Goal: Task Accomplishment & Management: Complete application form

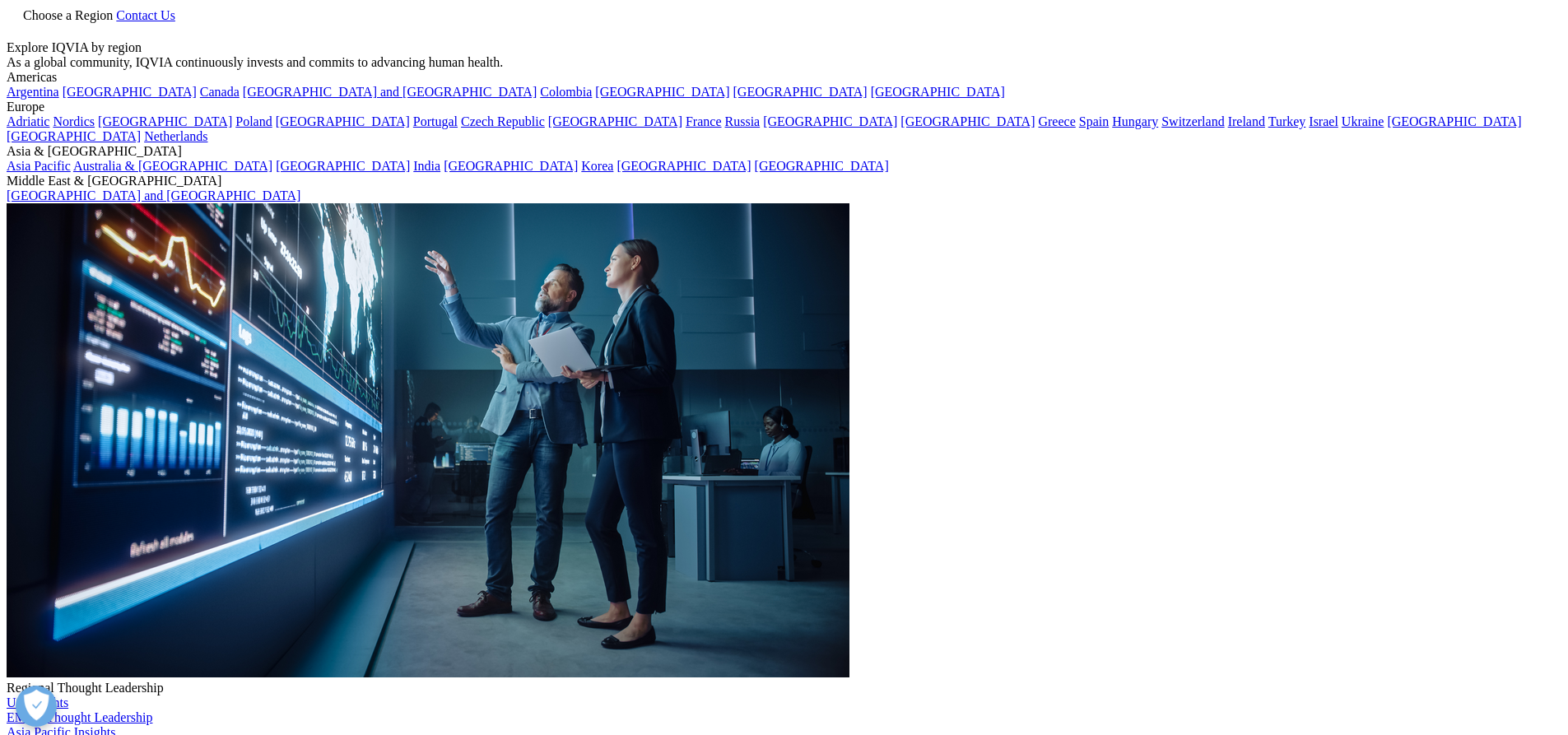
click at [113, 22] on span "Choose a Region" at bounding box center [67, 15] width 89 height 14
click at [66, 99] on link "Brasil" at bounding box center [130, 92] width 134 height 14
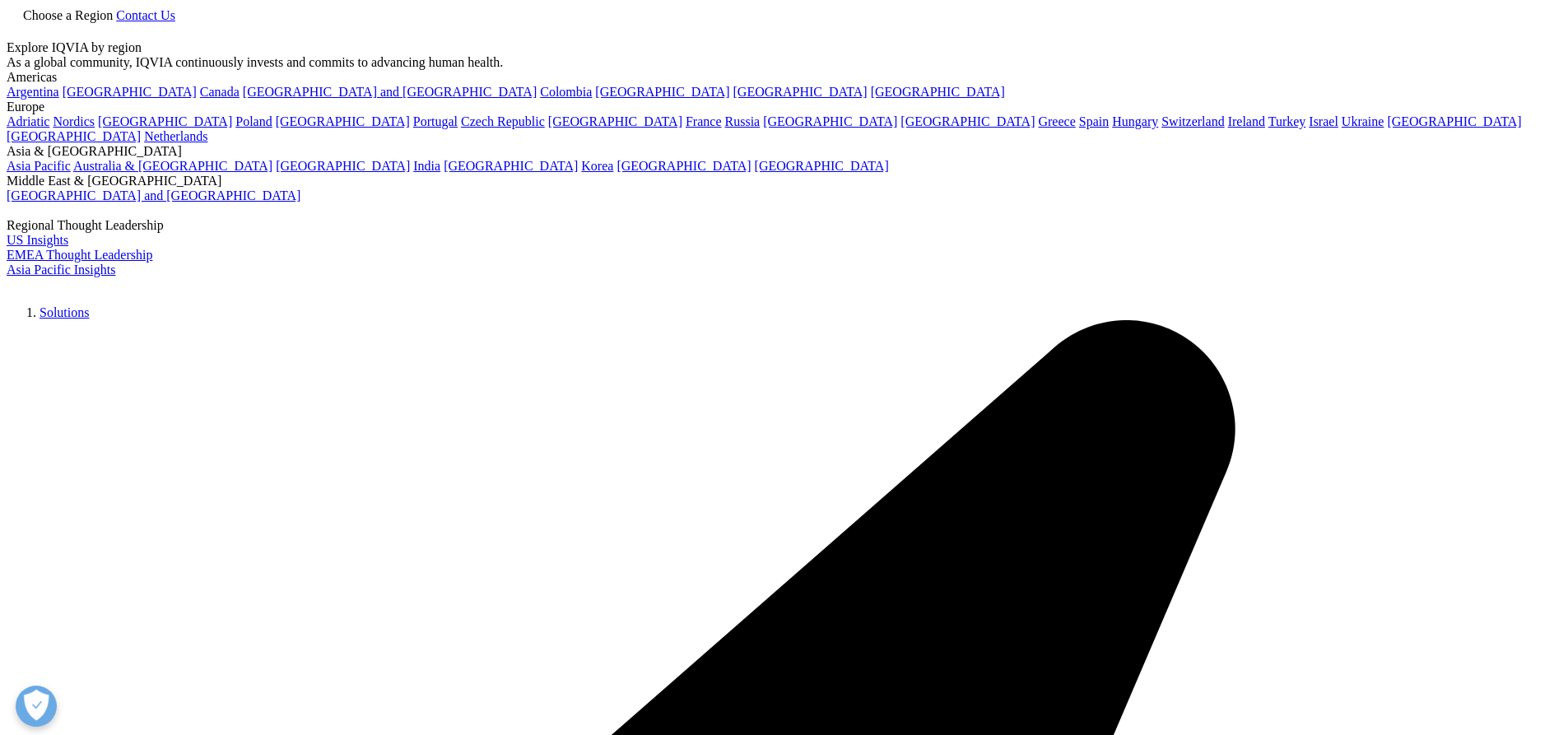
checkbox input "true"
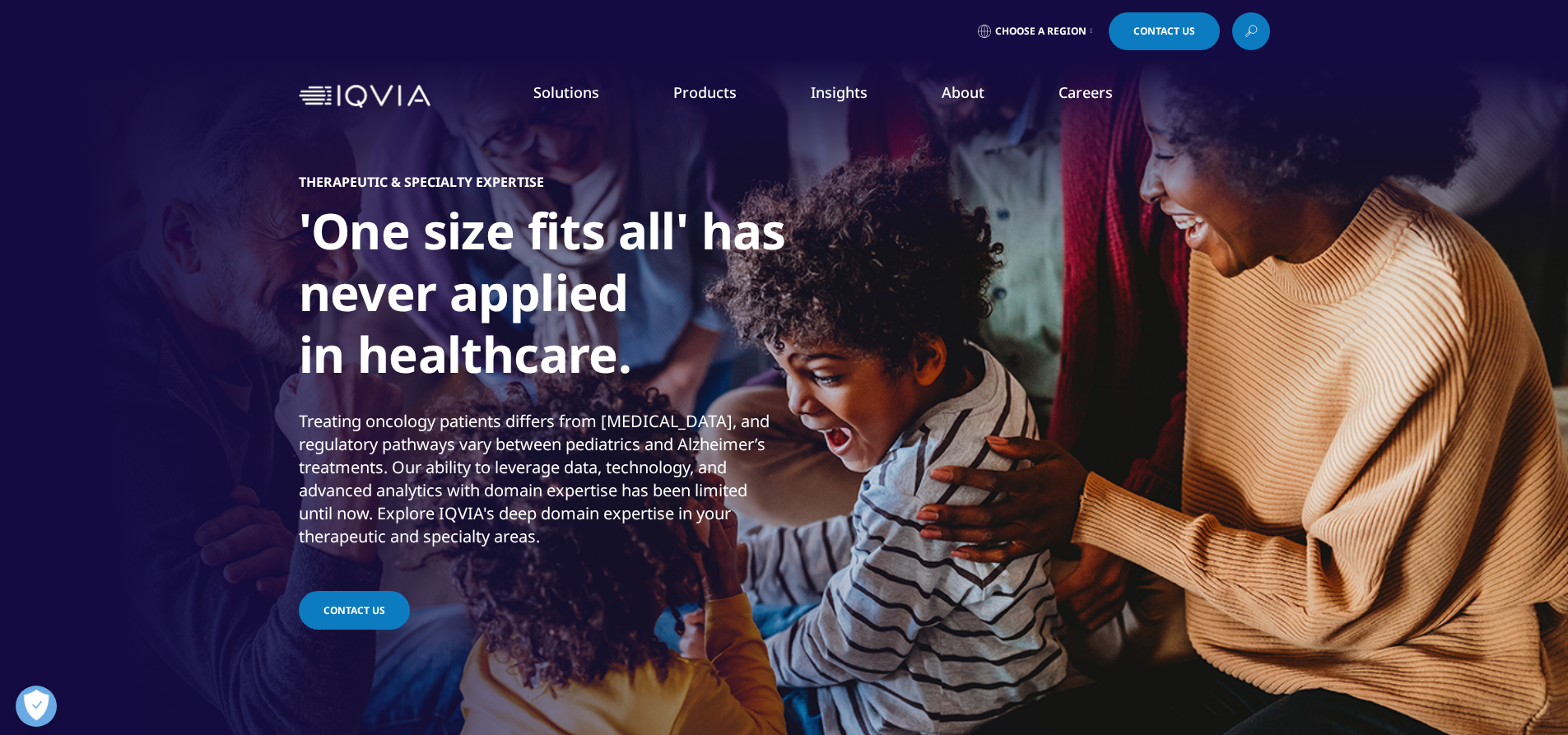
click at [518, 212] on link "Clinical Research" at bounding box center [594, 206] width 329 height 18
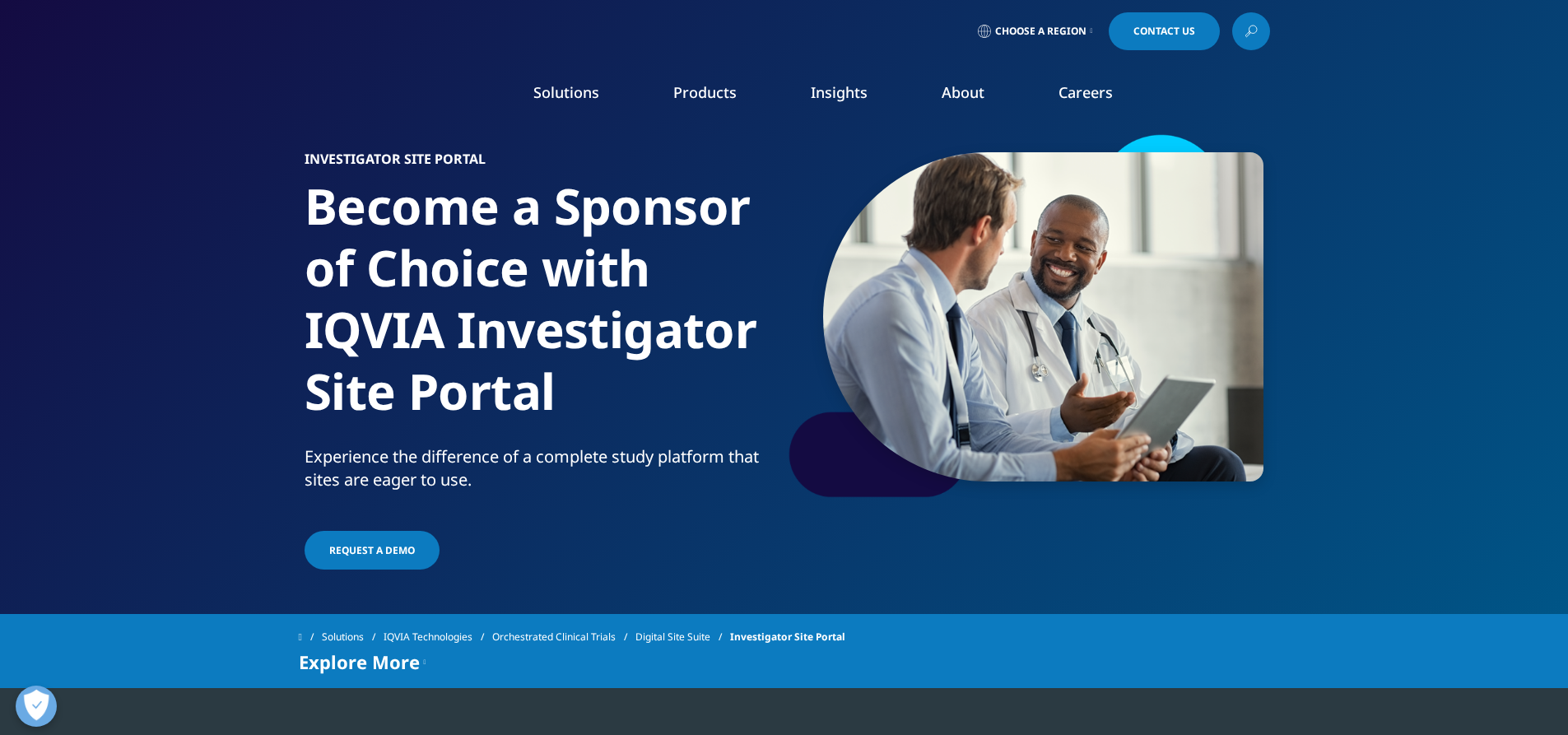
click at [102, 329] on link "Investigator Site Portal" at bounding box center [212, 328] width 284 height 18
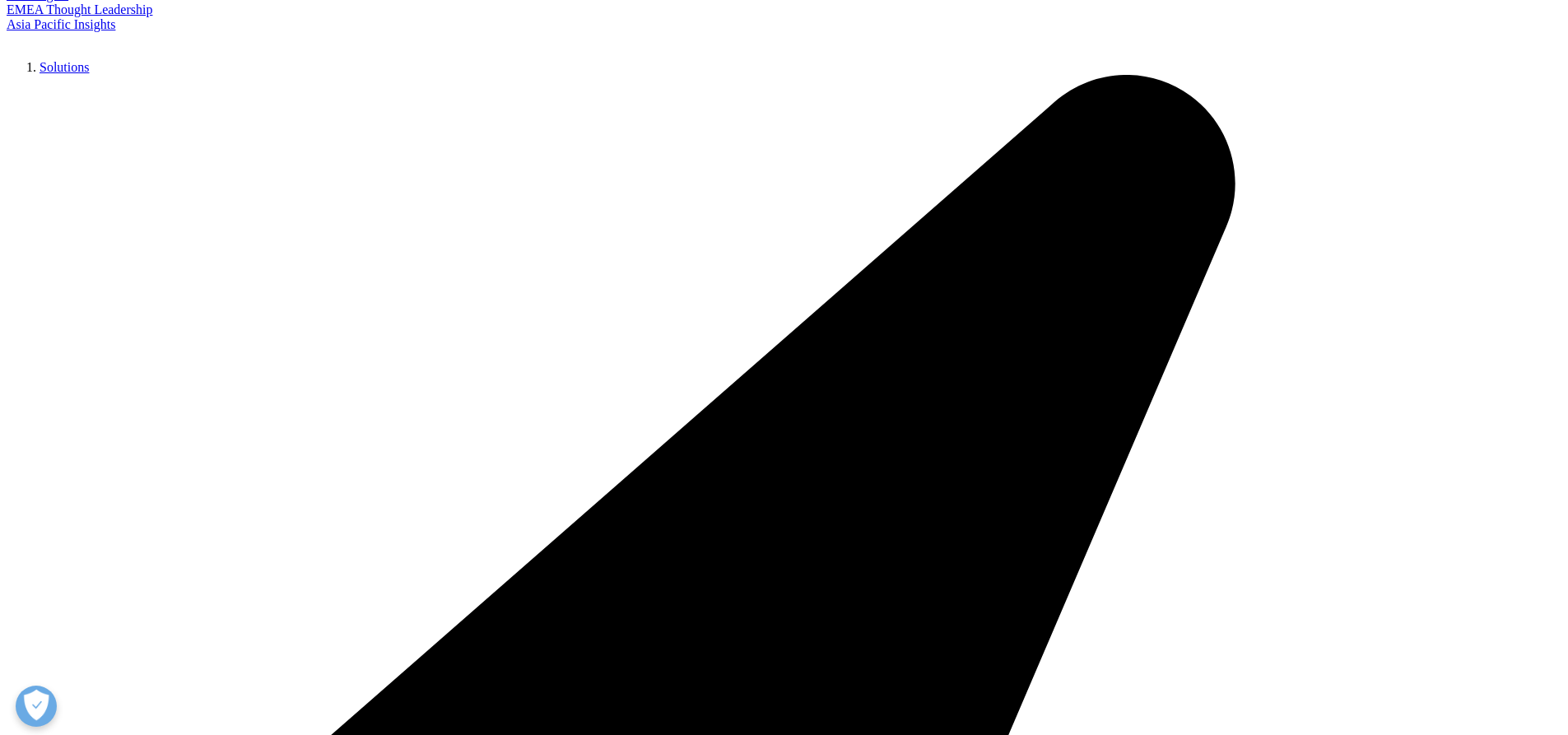
scroll to position [247, 0]
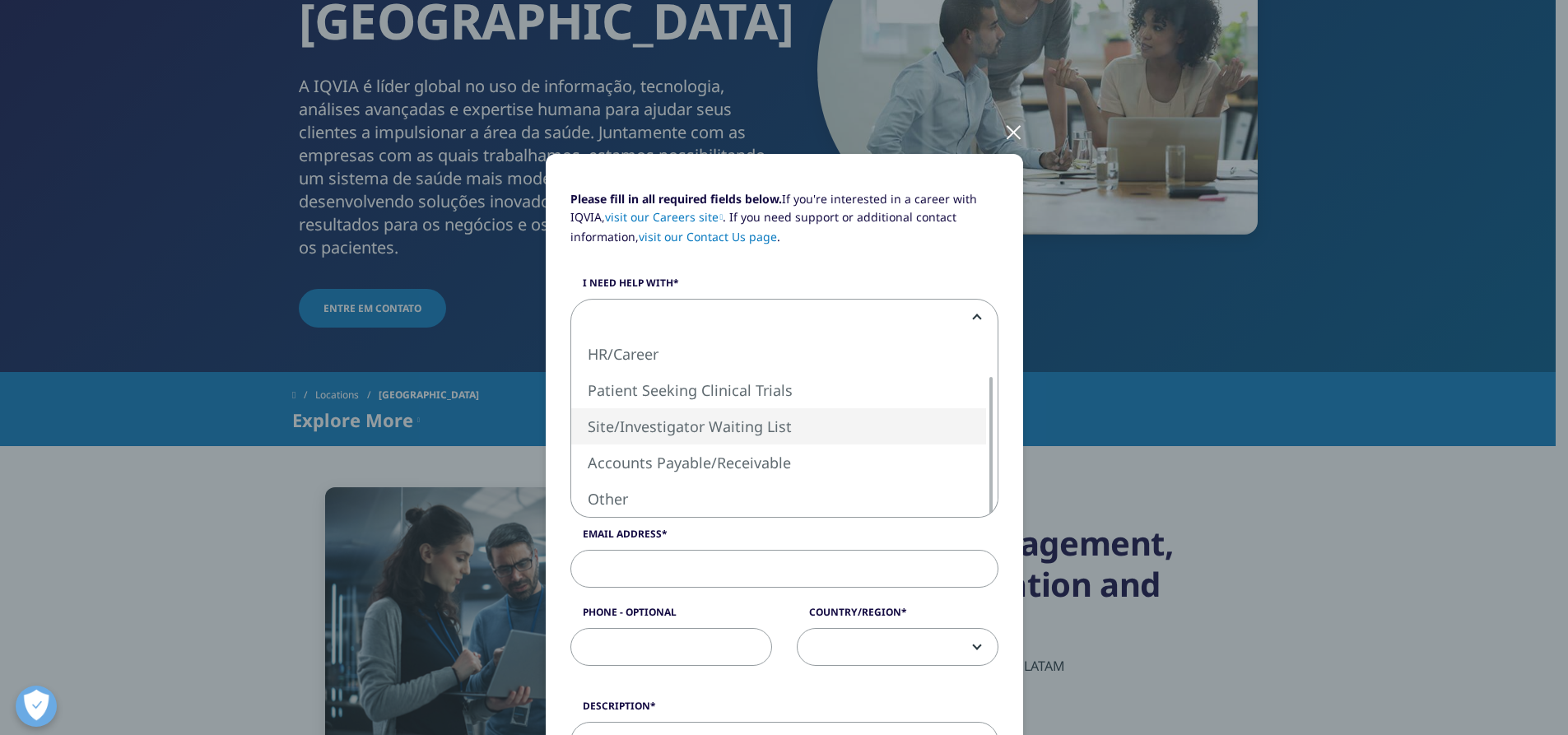
select select "Site Investigator Waiting List"
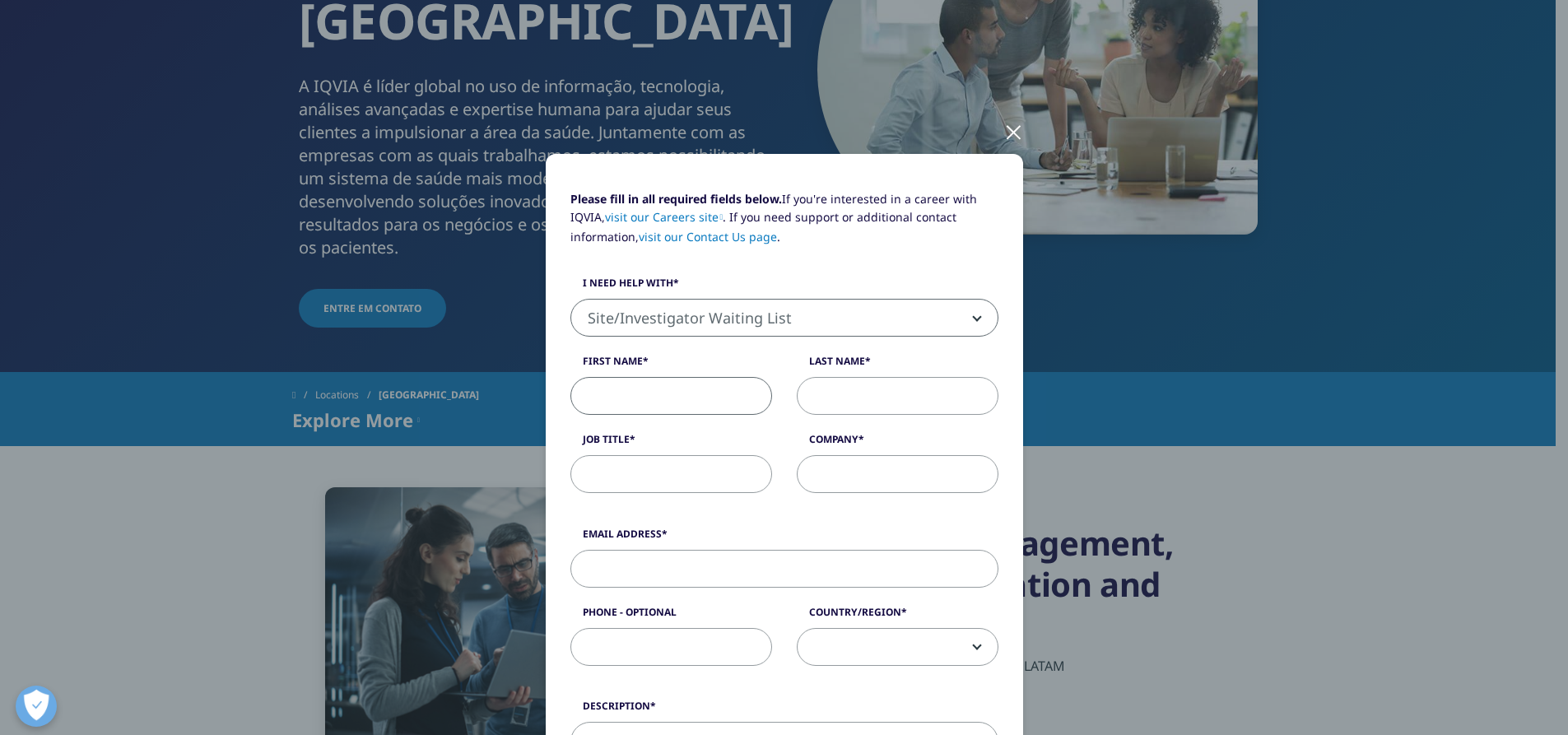
click at [698, 393] on input "First Name" at bounding box center [670, 396] width 202 height 38
type input "[PERSON_NAME]"
type input "Study Coordinator"
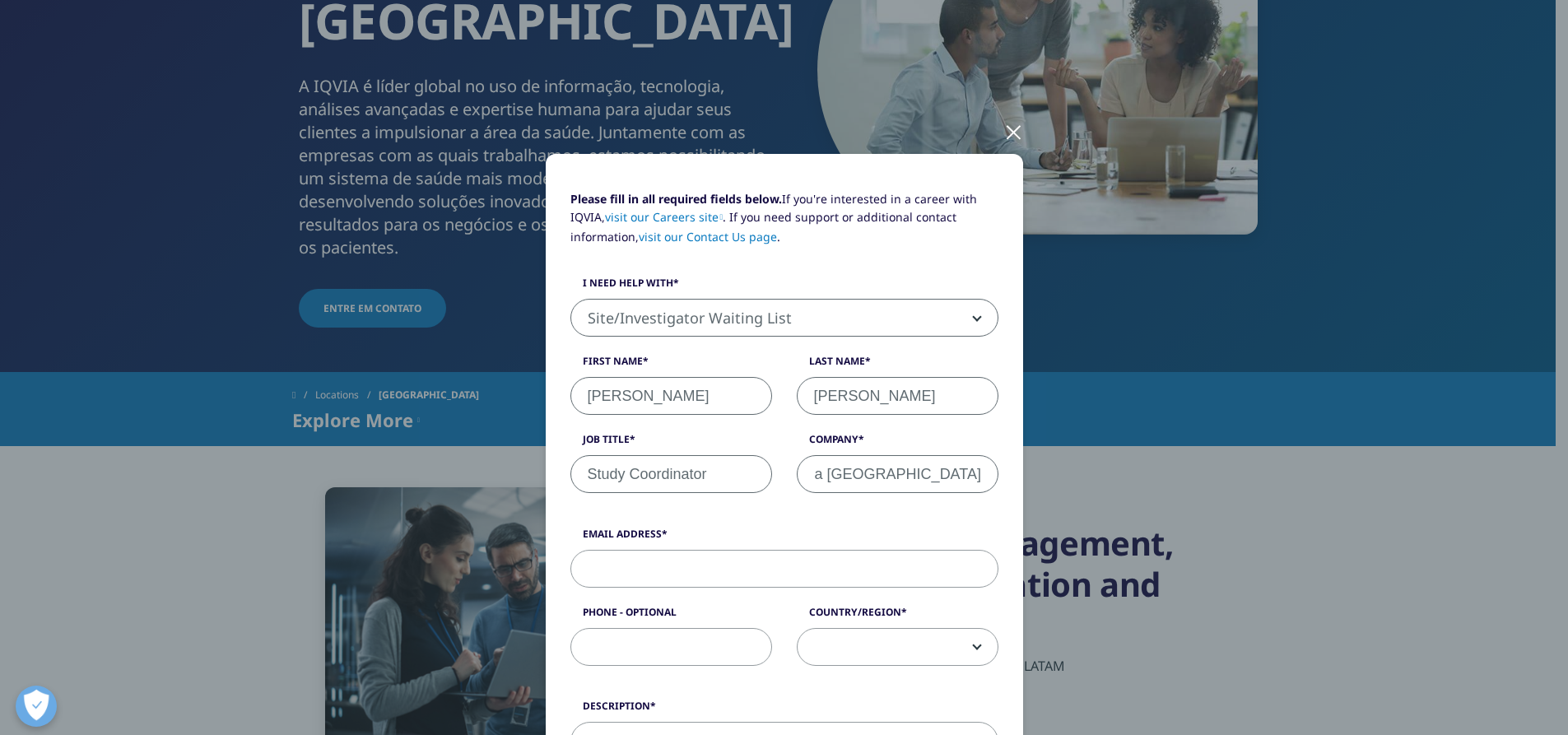
type input "Hospital das Clinicas da [GEOGRAPHIC_DATA]"
type input "c"
type input "[EMAIL_ADDRESS][DOMAIN_NAME]"
type input "11-999600922"
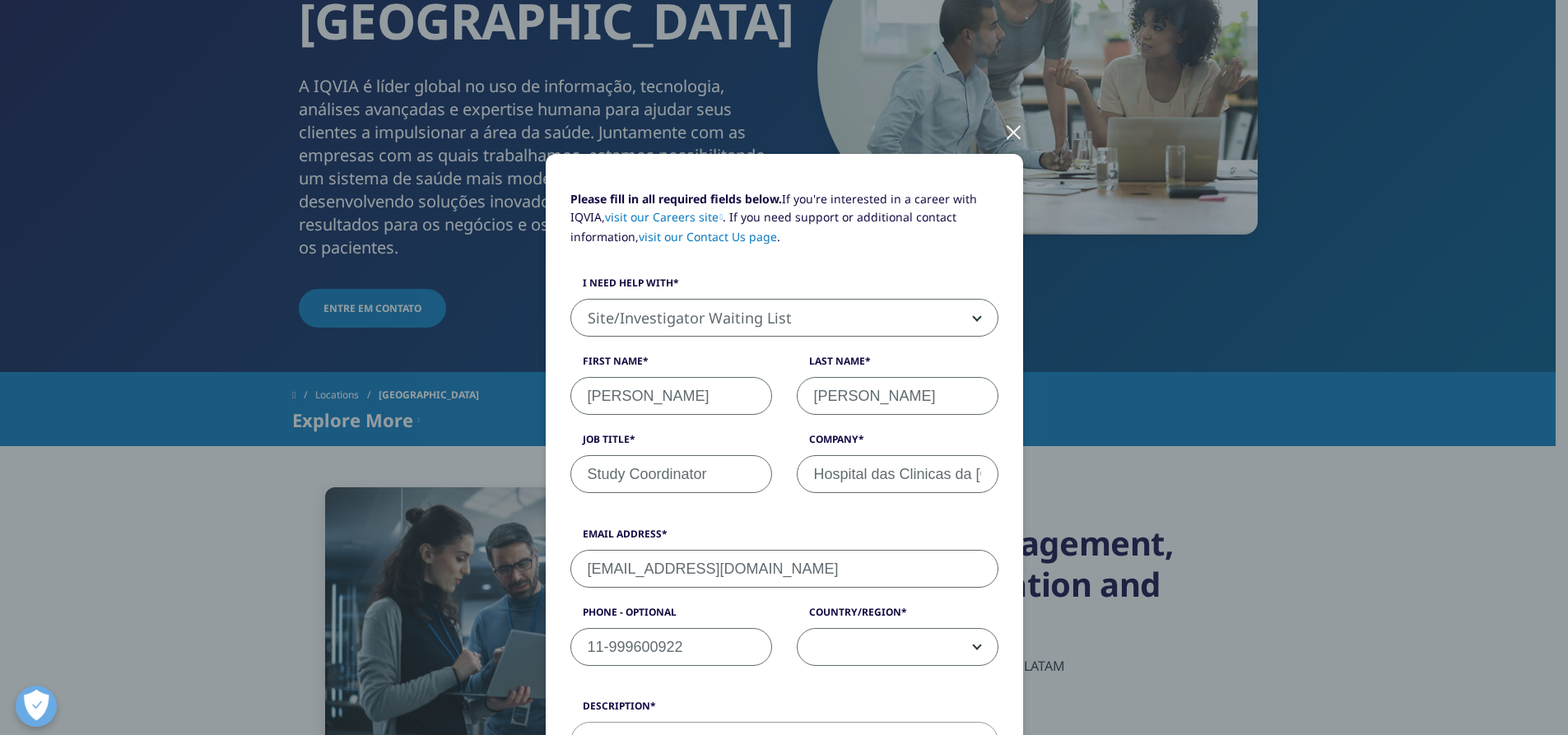
scroll to position [14, 0]
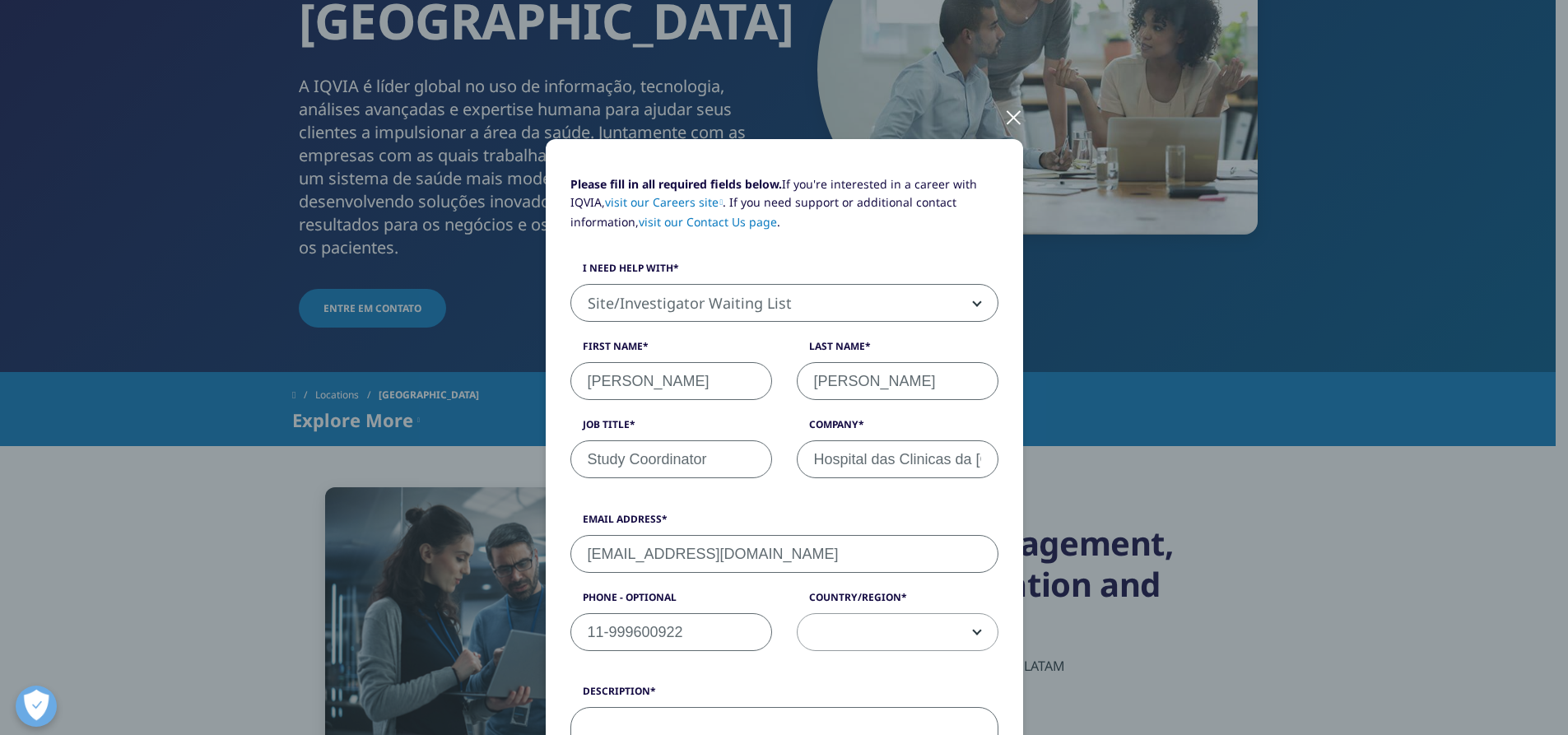
click at [967, 635] on span at bounding box center [898, 633] width 200 height 38
click at [864, 638] on span at bounding box center [898, 633] width 200 height 38
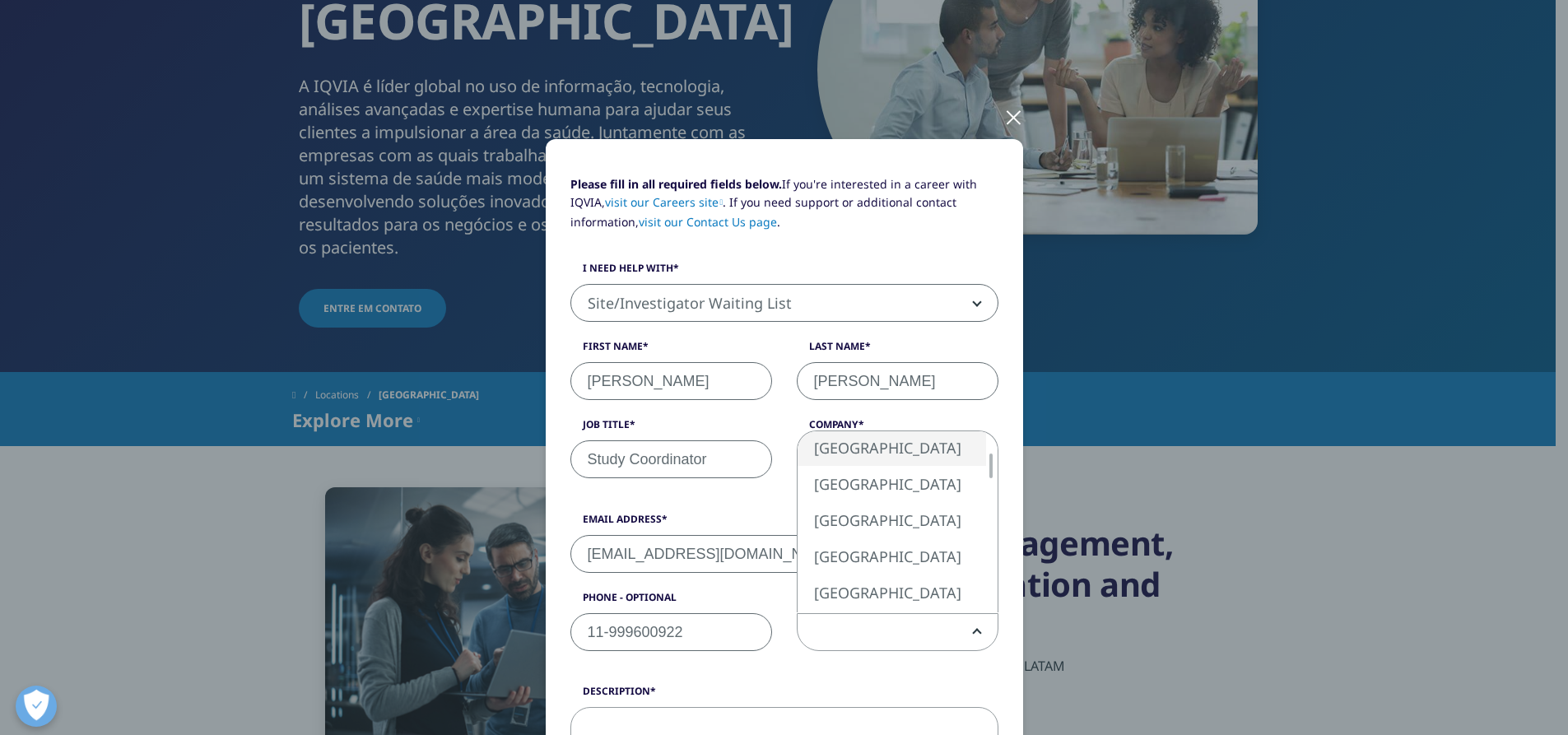
select select "[GEOGRAPHIC_DATA]"
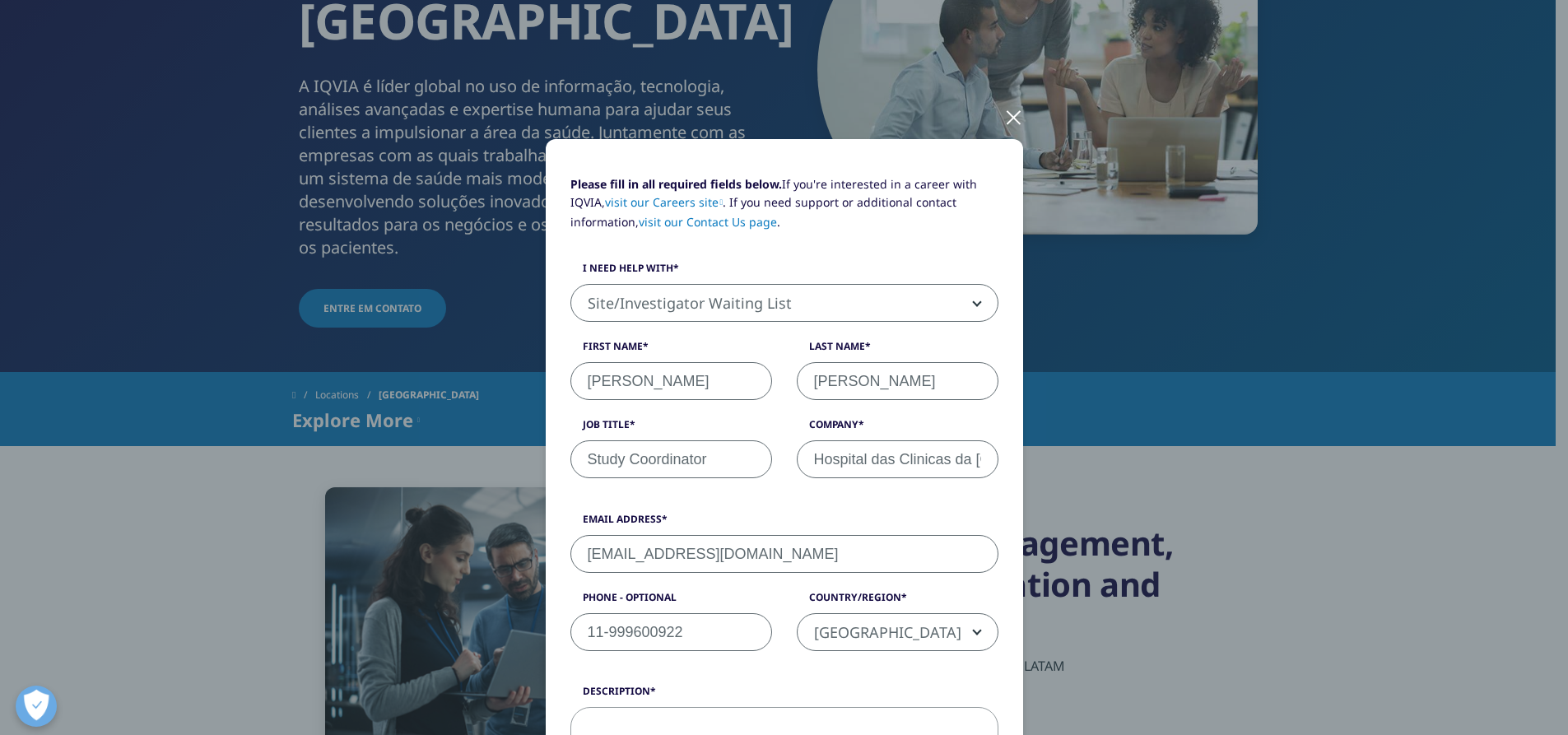
click at [887, 668] on form "Please fill in all required fields below. If you're interested in a career with…" at bounding box center [784, 662] width 428 height 973
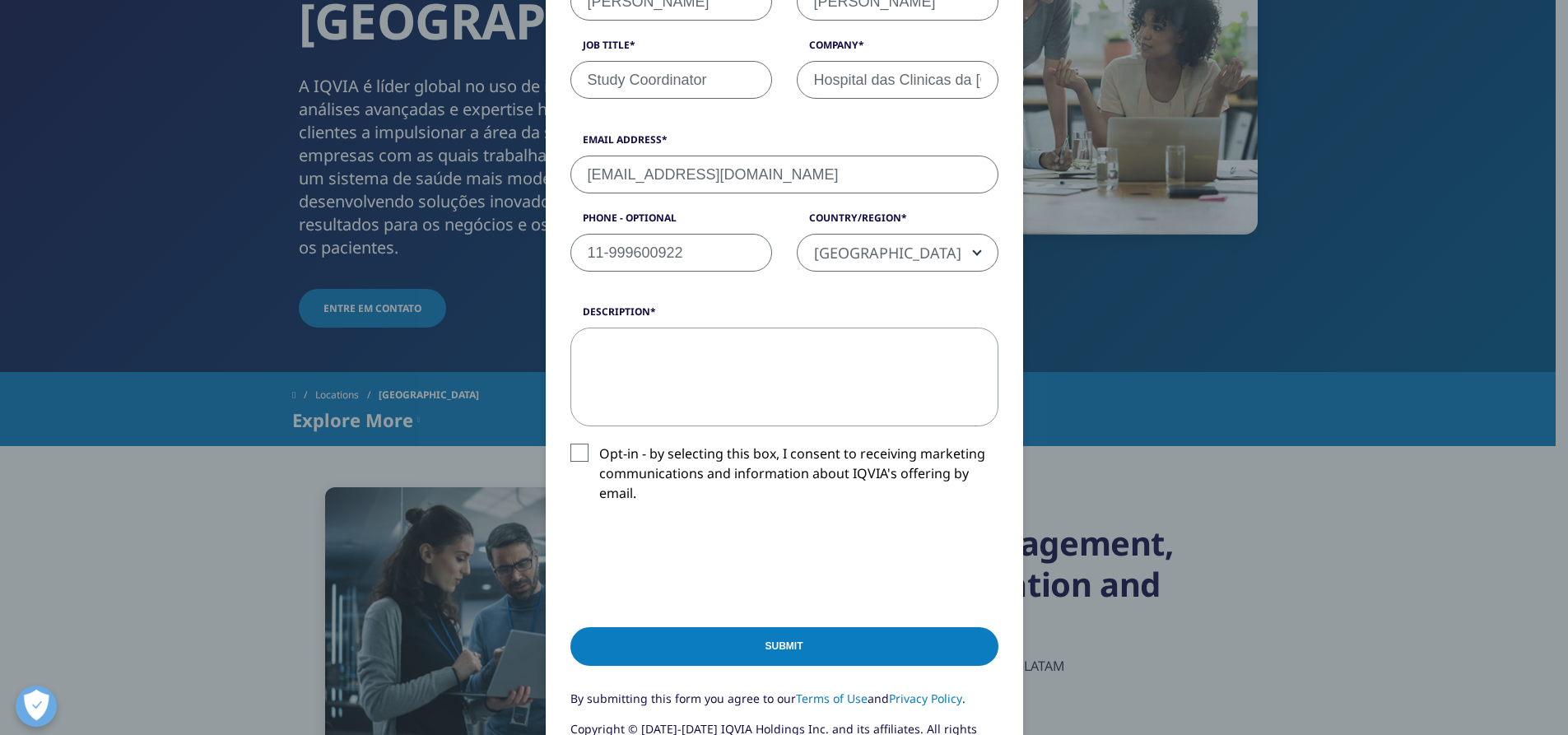
scroll to position [426, 0]
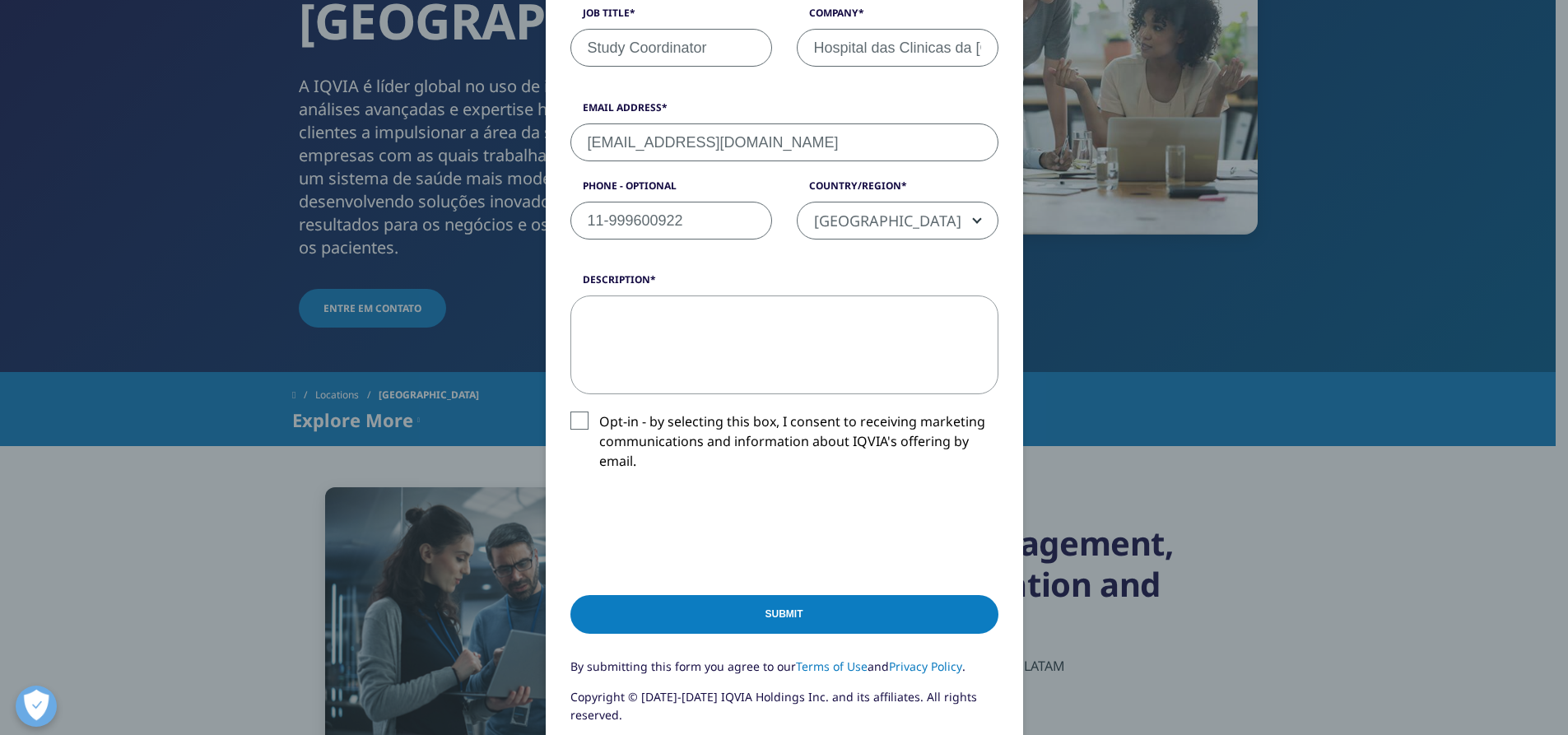
click at [623, 328] on textarea "Description" at bounding box center [784, 345] width 428 height 99
paste textarea "O Critical Care Research Center (CLARE) é o centro de excelência em pesquisa cl…"
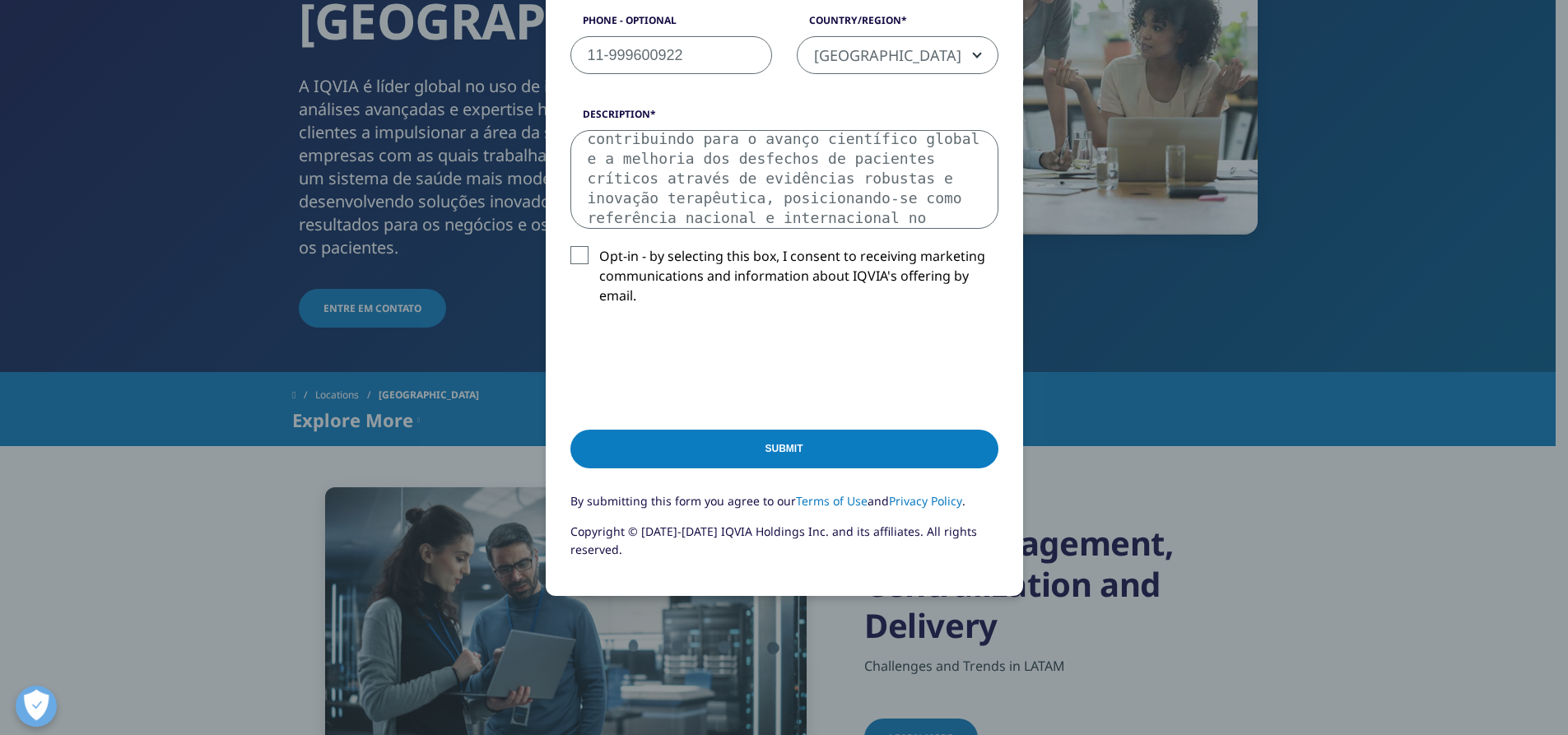
scroll to position [633, 0]
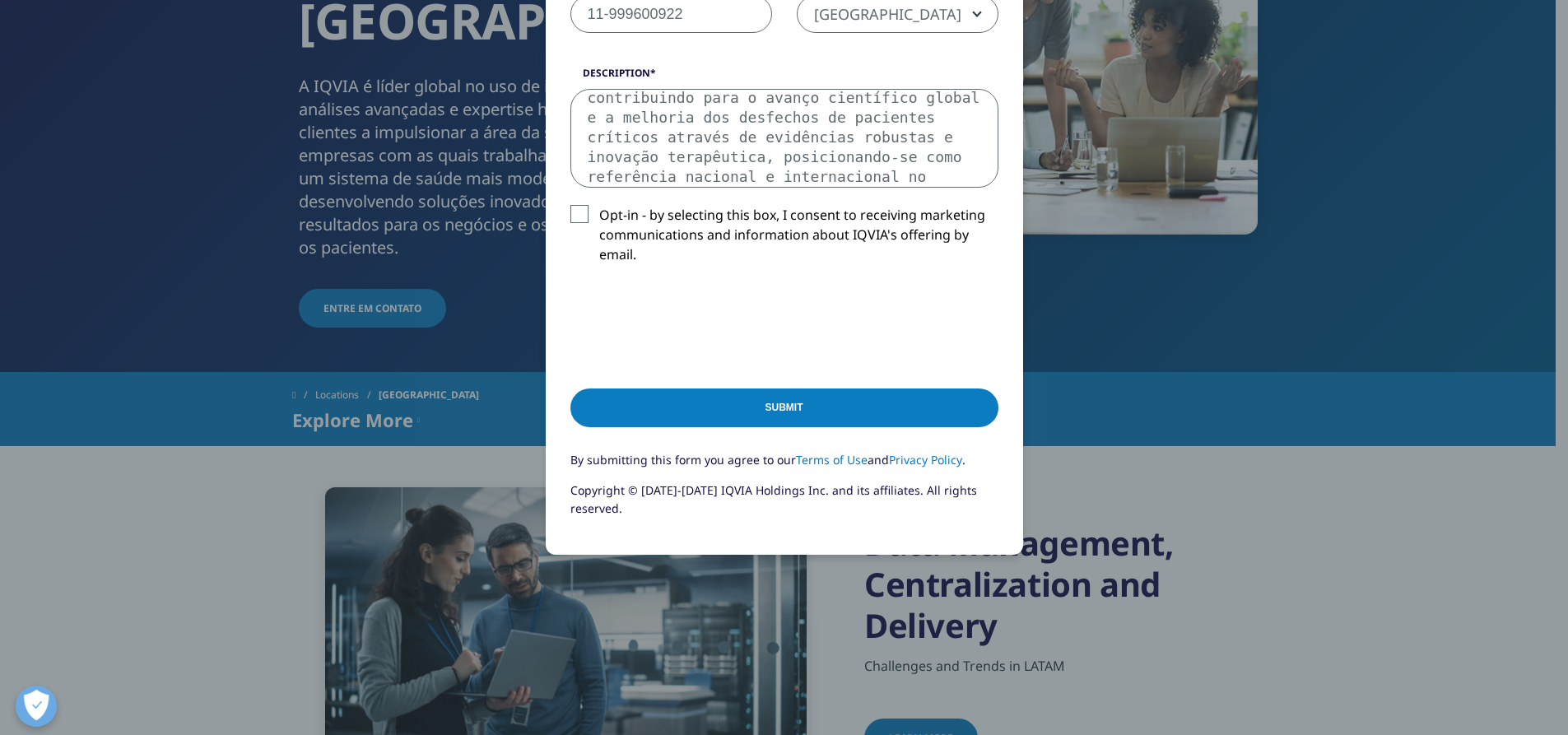
click at [711, 149] on textarea "O Critical Care Research Center (CLARE) é o centro de excelência em pesquisa cl…" at bounding box center [784, 138] width 428 height 99
drag, startPoint x: 747, startPoint y: 160, endPoint x: 757, endPoint y: 172, distance: 15.6
click at [757, 172] on textarea "O Critical Care Research Center (CLARE) é o centro de excelência em pesquisa cl…" at bounding box center [784, 138] width 428 height 99
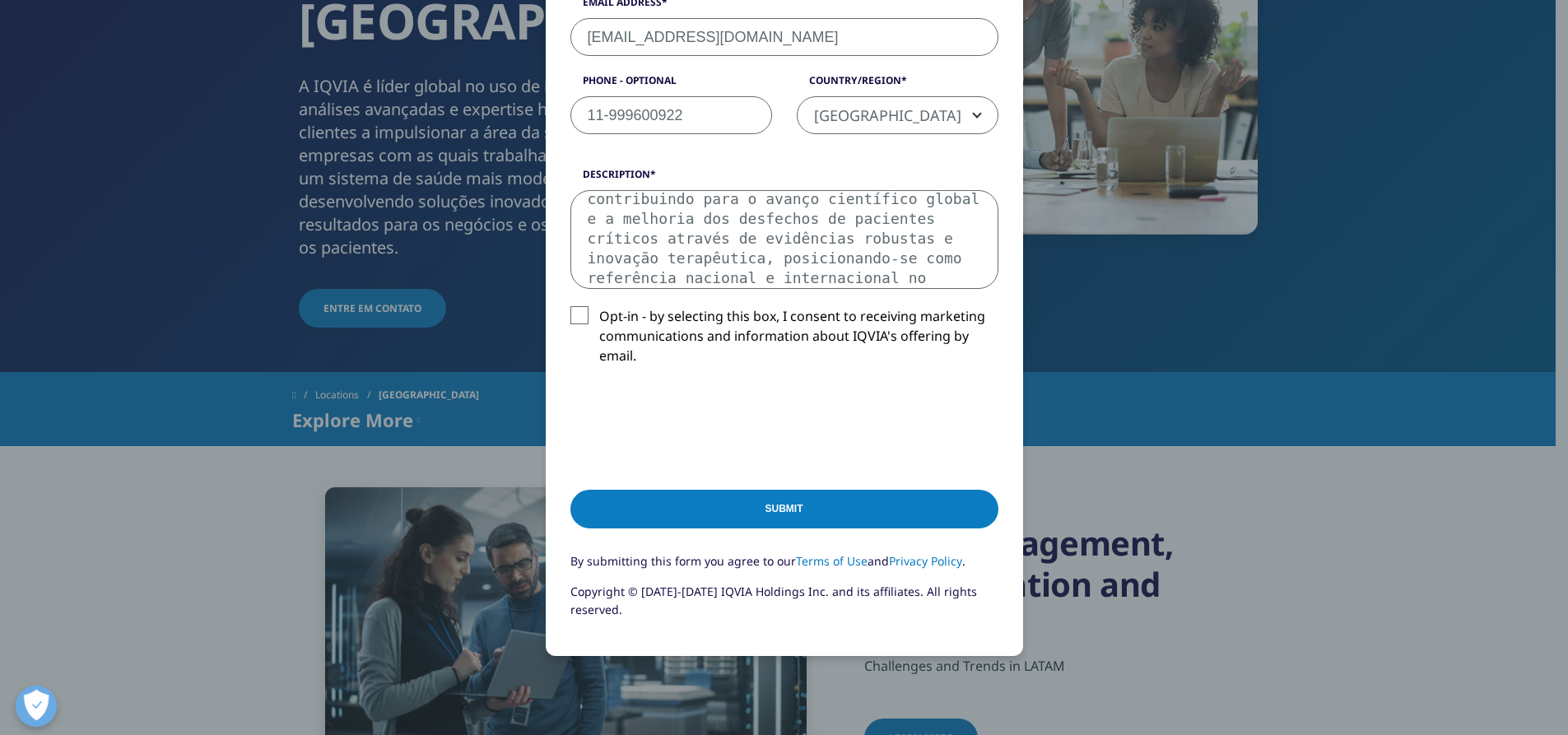
scroll to position [550, 0]
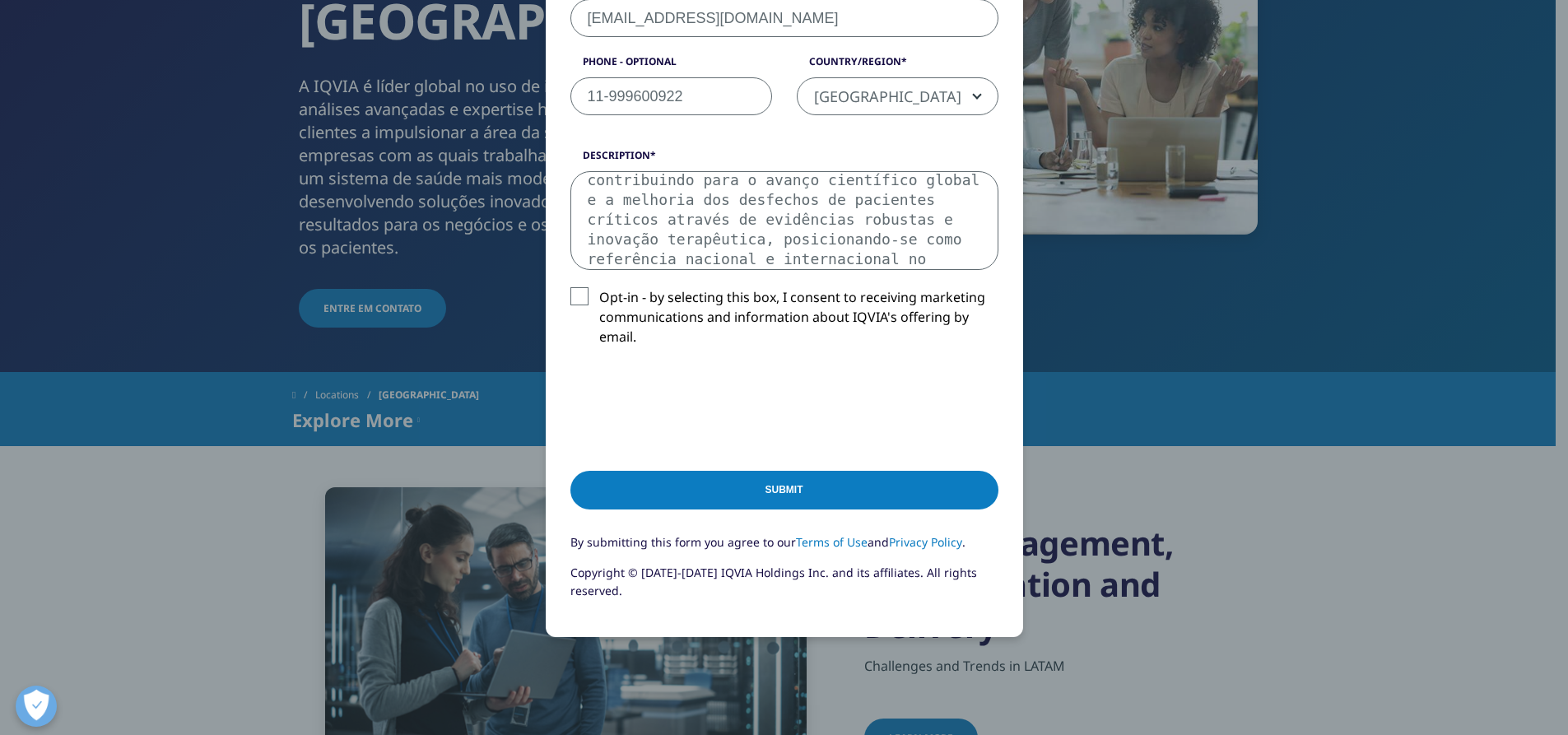
drag, startPoint x: 934, startPoint y: 264, endPoint x: 531, endPoint y: 130, distance: 424.7
click at [531, 130] on div "Please fill in all required fields below. If you're interested in a career with…" at bounding box center [784, 134] width 972 height 1369
drag, startPoint x: 930, startPoint y: 247, endPoint x: 580, endPoint y: 137, distance: 366.9
click at [580, 137] on form "Please fill in all required fields below. If you're interested in a career with…" at bounding box center [784, 126] width 428 height 973
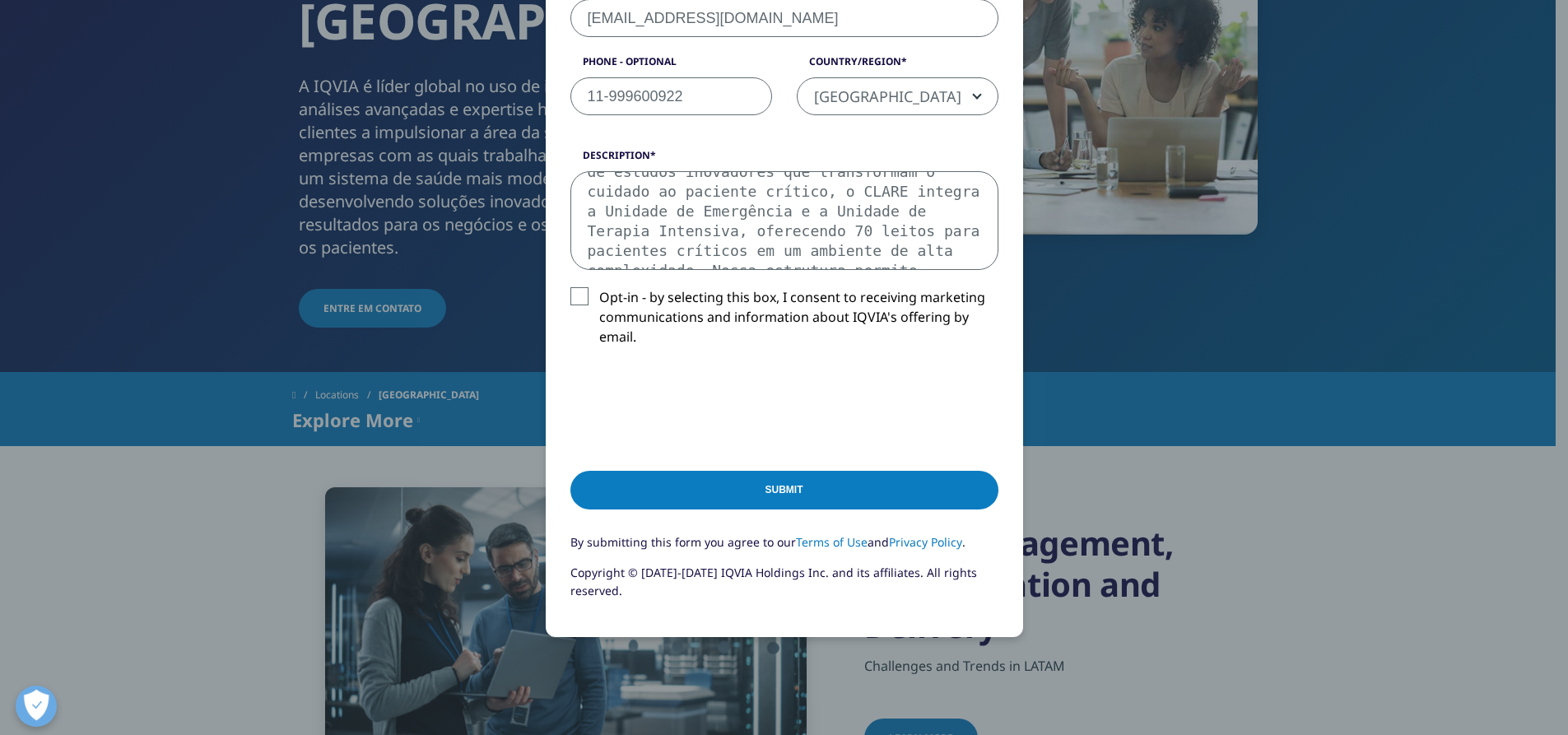
type textarea "O Critical Care Research Center (CLARE) é o centro de excelência em pesquisa cl…"
drag, startPoint x: 956, startPoint y: 231, endPoint x: 546, endPoint y: 167, distance: 415.0
click at [546, 167] on div "Please fill in all required fields below. If you're interested in a career with…" at bounding box center [784, 120] width 477 height 1034
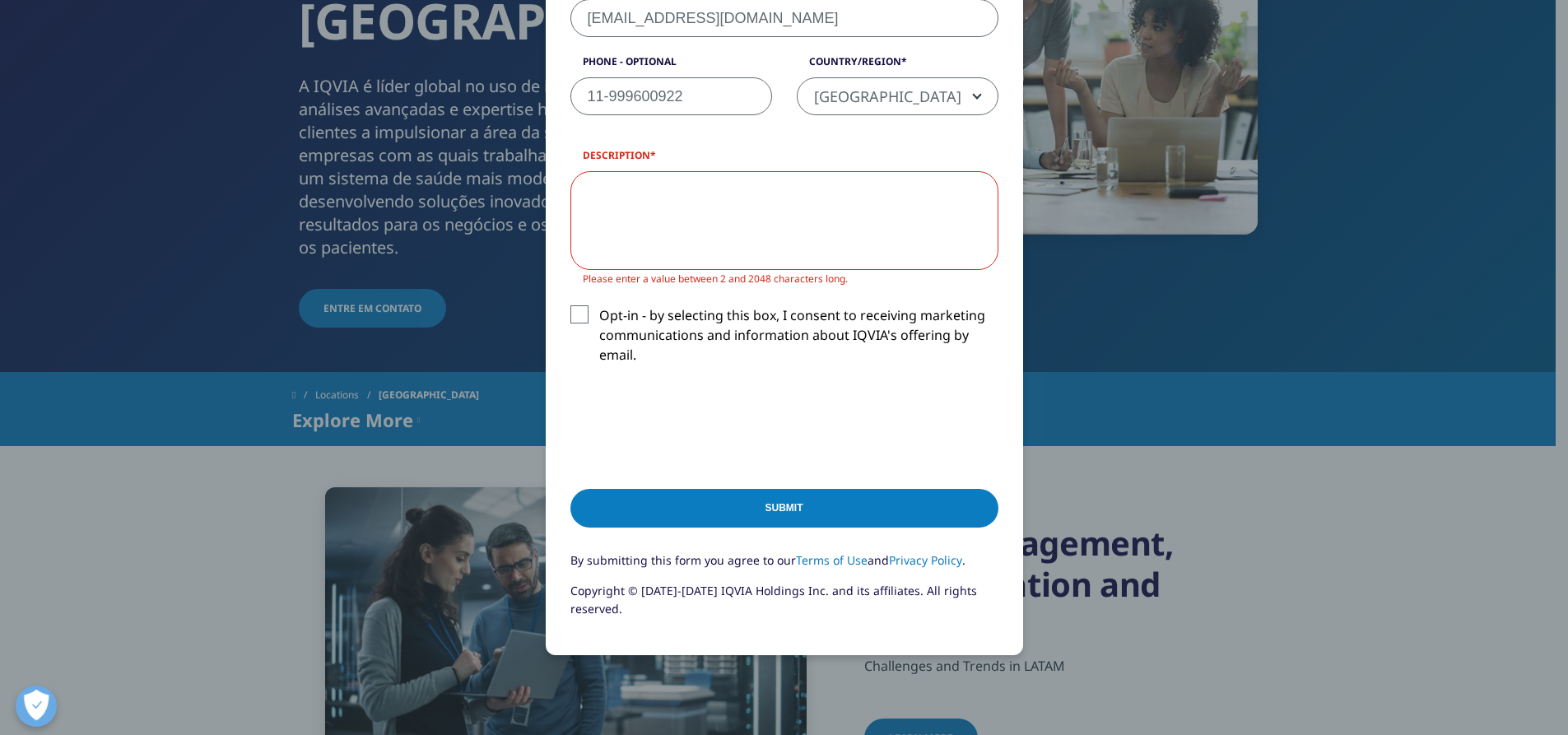
paste textarea "O Critical Care Research Center (CLARE) é o centro de pesquisa clínica em medic…"
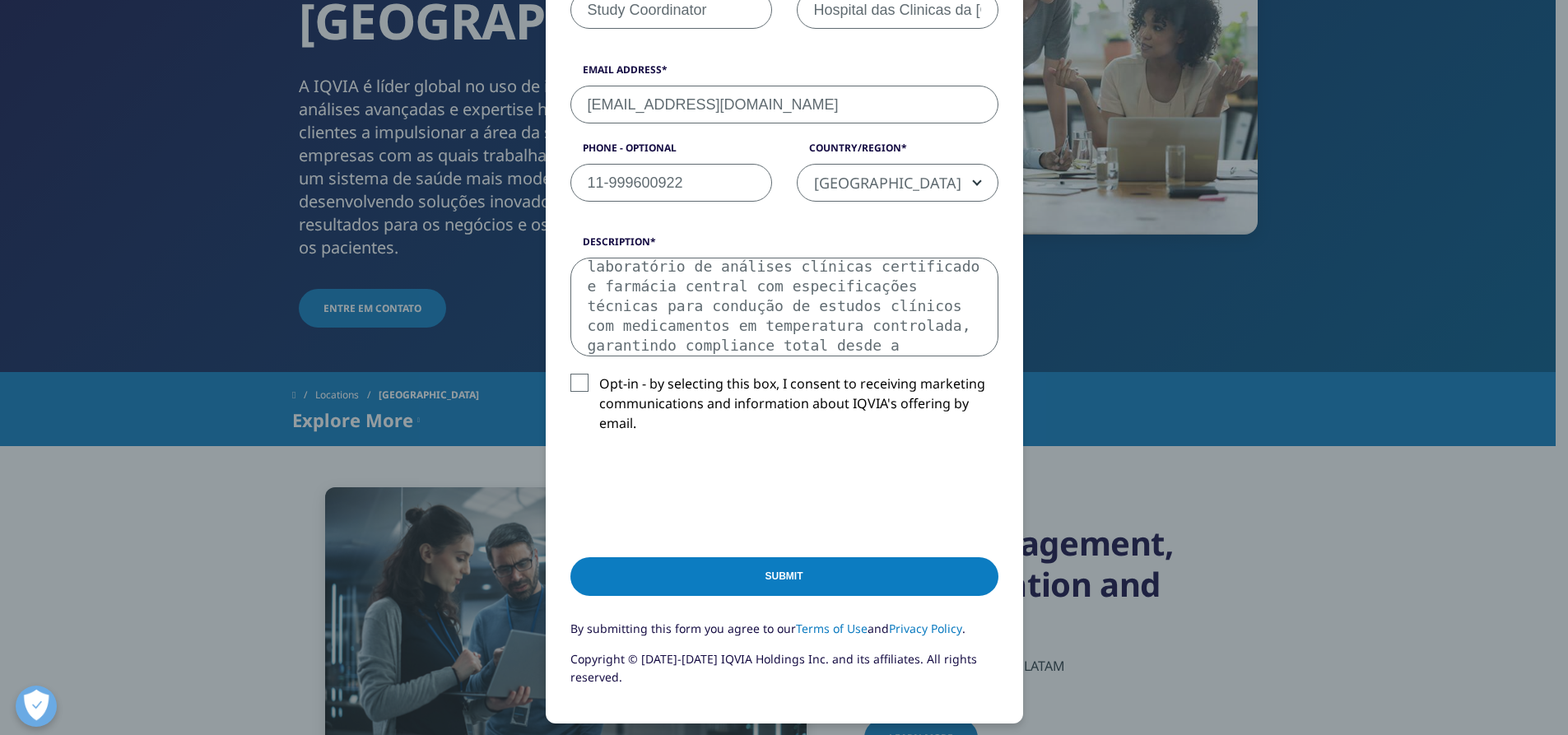
scroll to position [576, 0]
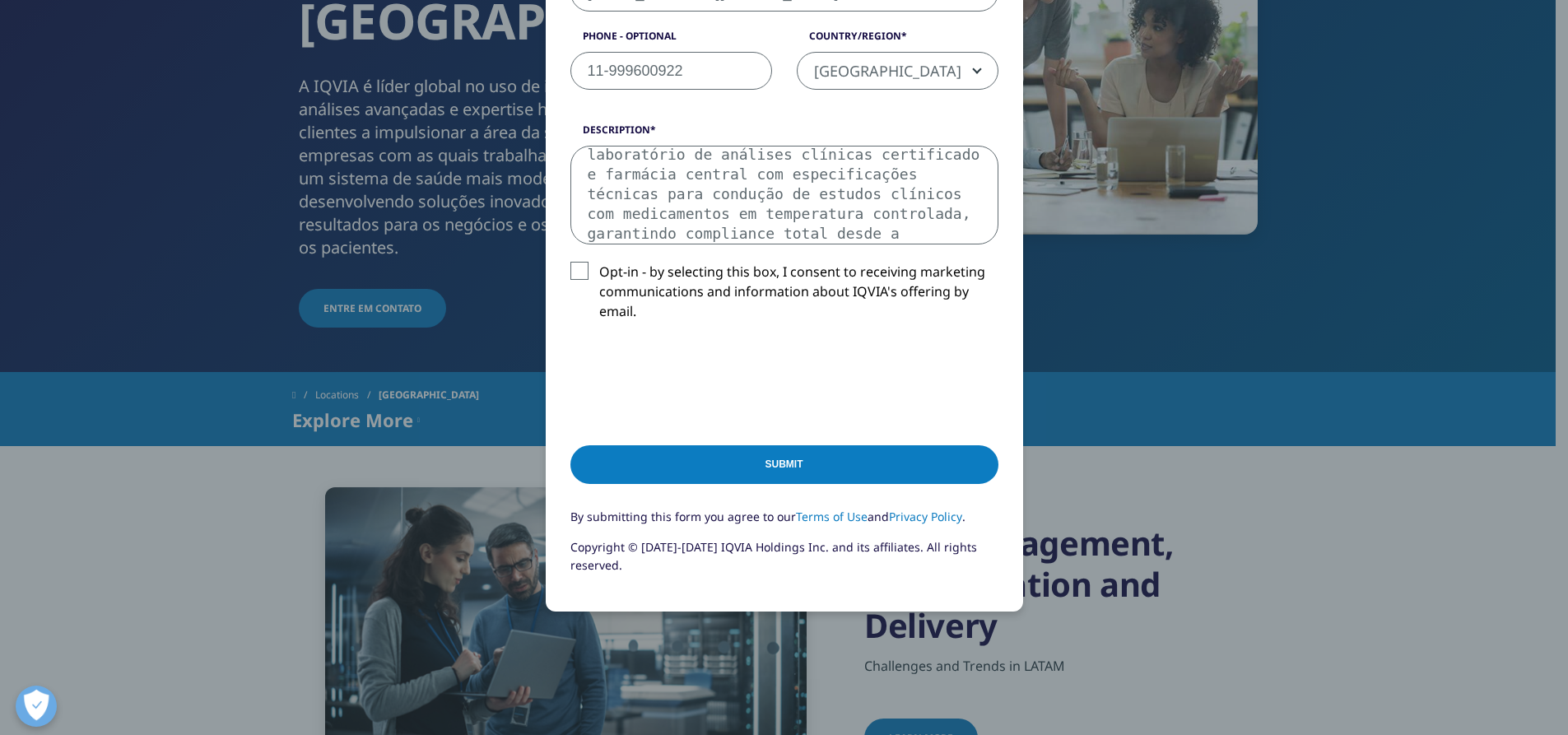
type textarea "O Critical Care Research Center (CLARE) é o centro de pesquisa clínica em medic…"
click at [570, 270] on label "Opt-in - by selecting this box, I consent to receiving marketing communications…" at bounding box center [784, 296] width 428 height 68
click at [599, 262] on input "Opt-in - by selecting this box, I consent to receiving marketing communications…" at bounding box center [599, 262] width 0 height 0
click at [780, 464] on input "Submit" at bounding box center [784, 464] width 428 height 38
